Goal: Browse casually

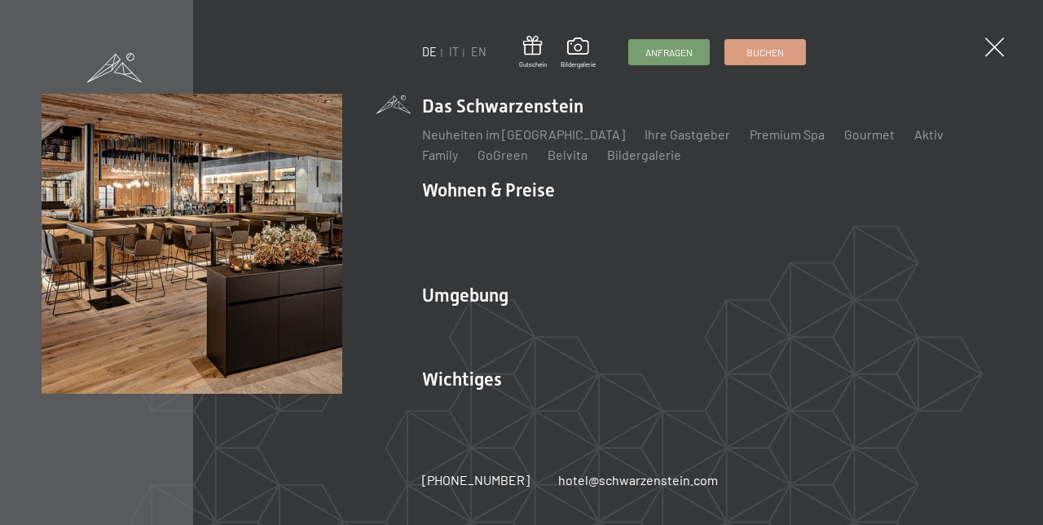
click at [608, 162] on link "Bildergalerie" at bounding box center [644, 154] width 74 height 15
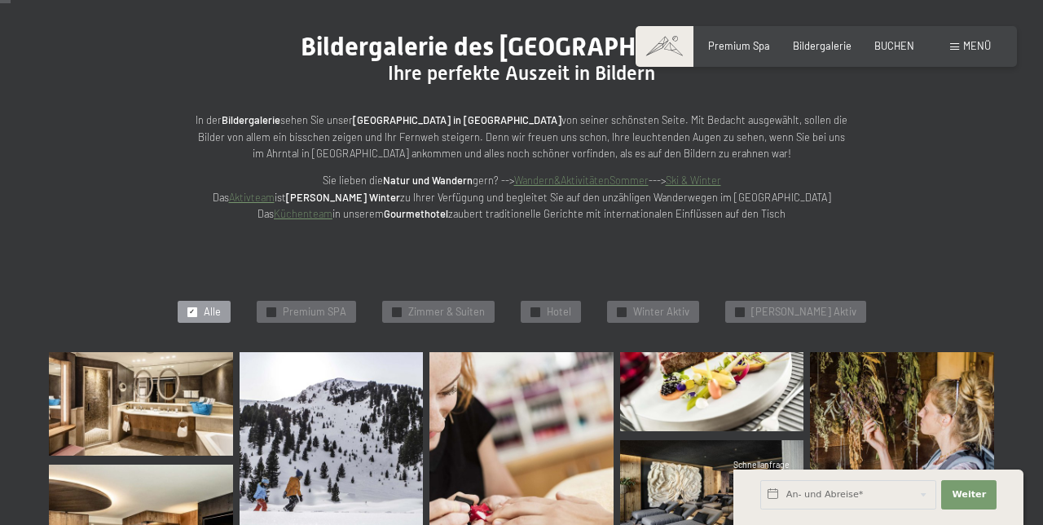
click at [577, 319] on div "✓ Hotel" at bounding box center [551, 312] width 60 height 23
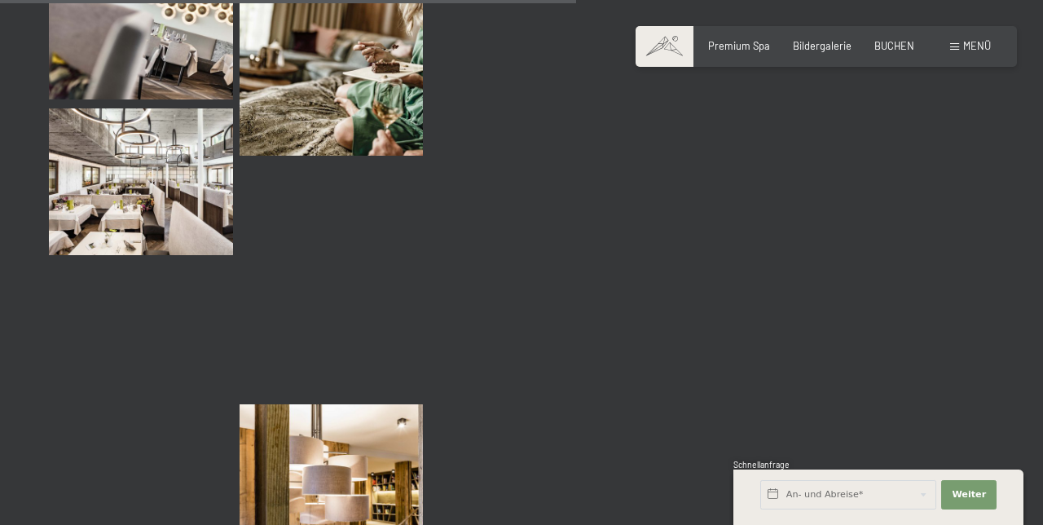
scroll to position [1476, 0]
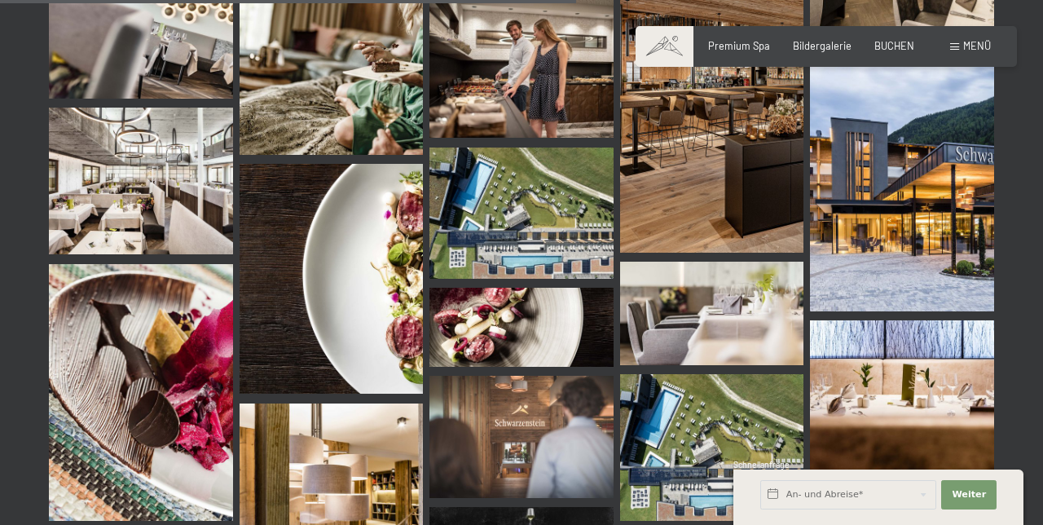
click at [151, 182] on img at bounding box center [141, 181] width 184 height 147
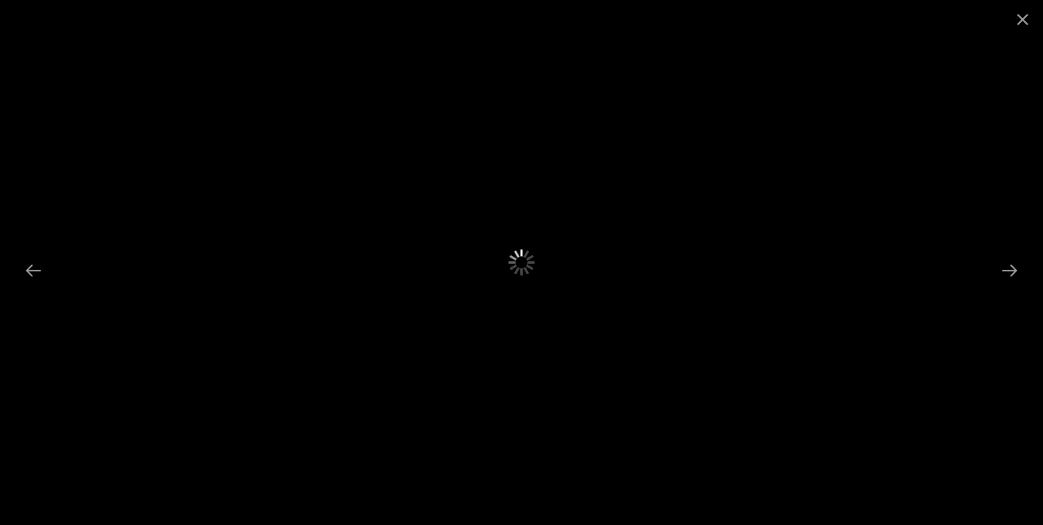
click at [1023, 23] on button "Close gallery" at bounding box center [1022, 19] width 41 height 38
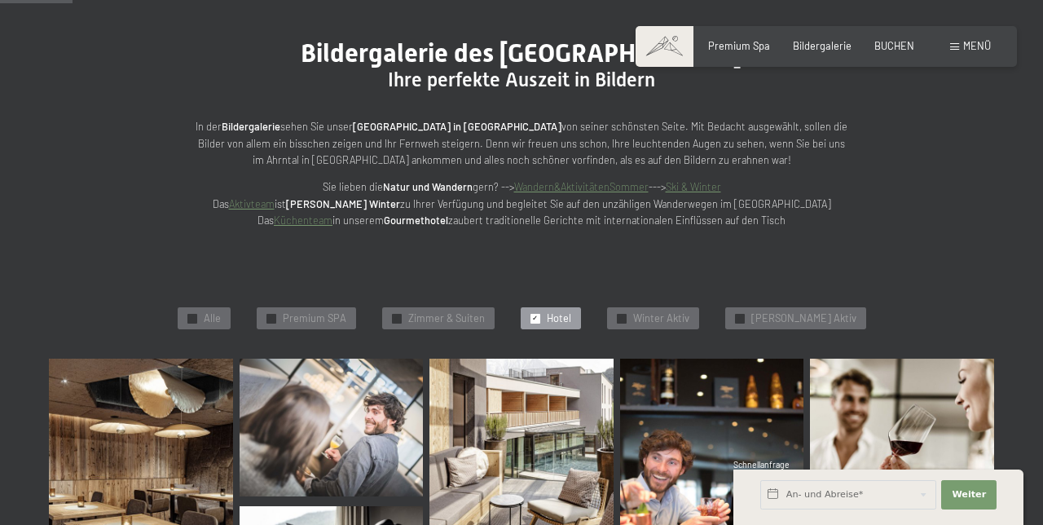
scroll to position [0, 0]
